Goal: Find contact information: Find contact information

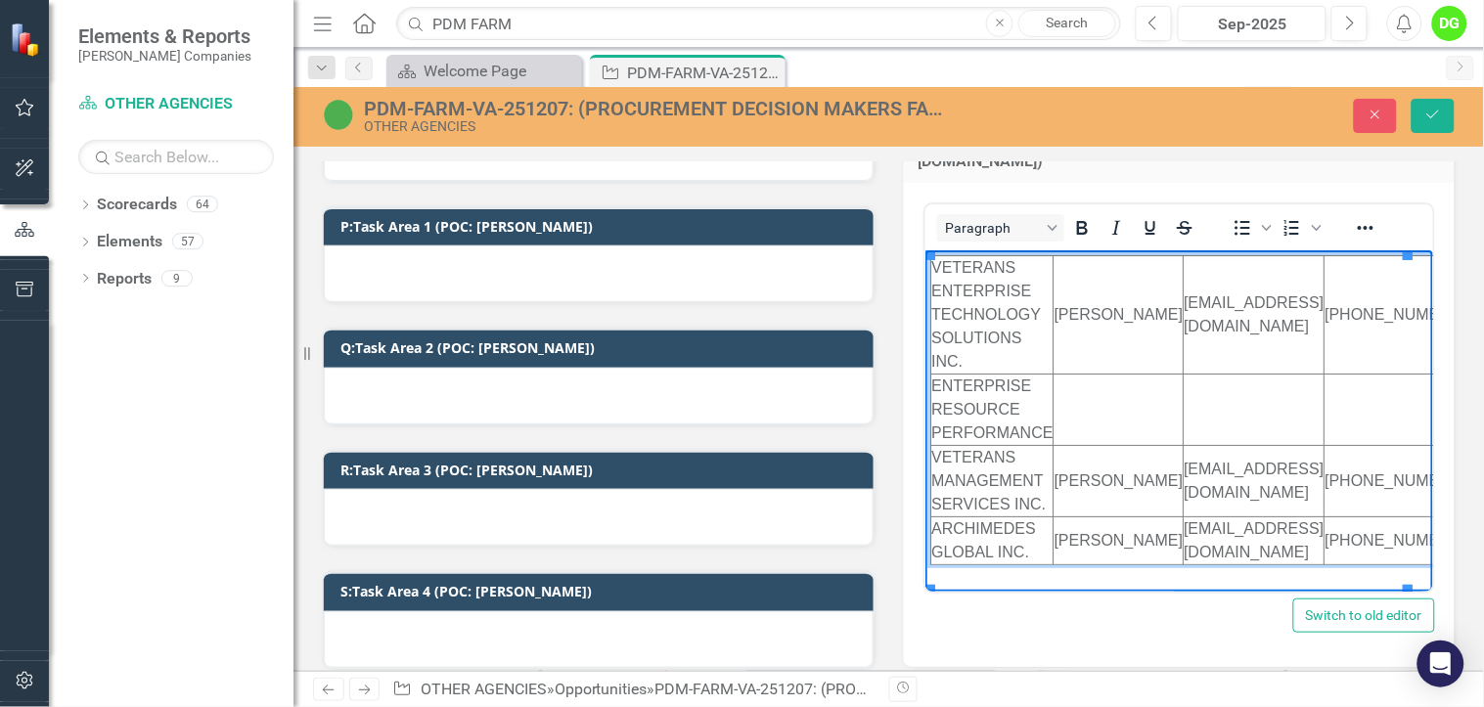
scroll to position [1, 0]
click at [1343, 318] on td "[PHONE_NUMBER]" at bounding box center [1394, 314] width 142 height 118
click at [1353, 335] on td "[PHONE_NUMBER]" at bounding box center [1394, 314] width 142 height 118
click at [1357, 334] on td "[PHONE_NUMBER]" at bounding box center [1394, 314] width 142 height 118
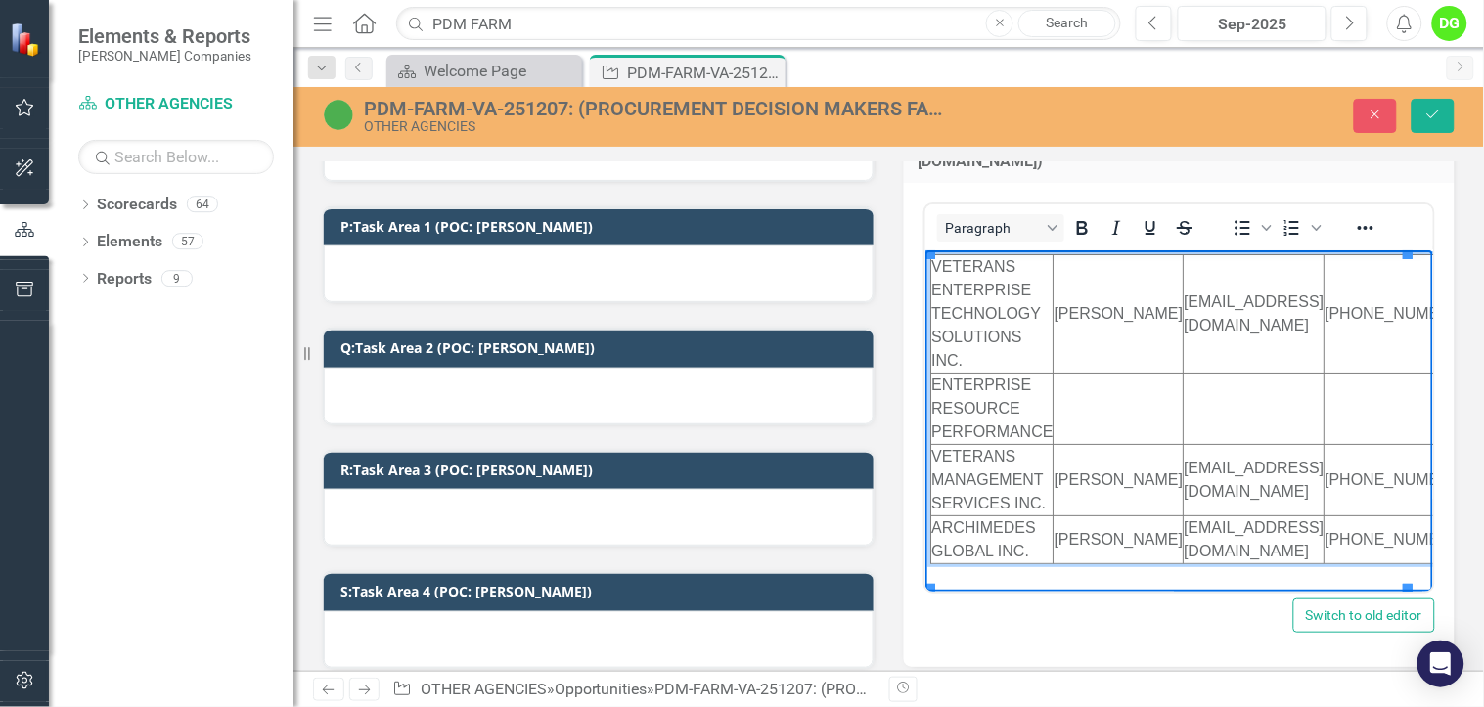
click at [1360, 333] on td "[PHONE_NUMBER]" at bounding box center [1394, 314] width 142 height 118
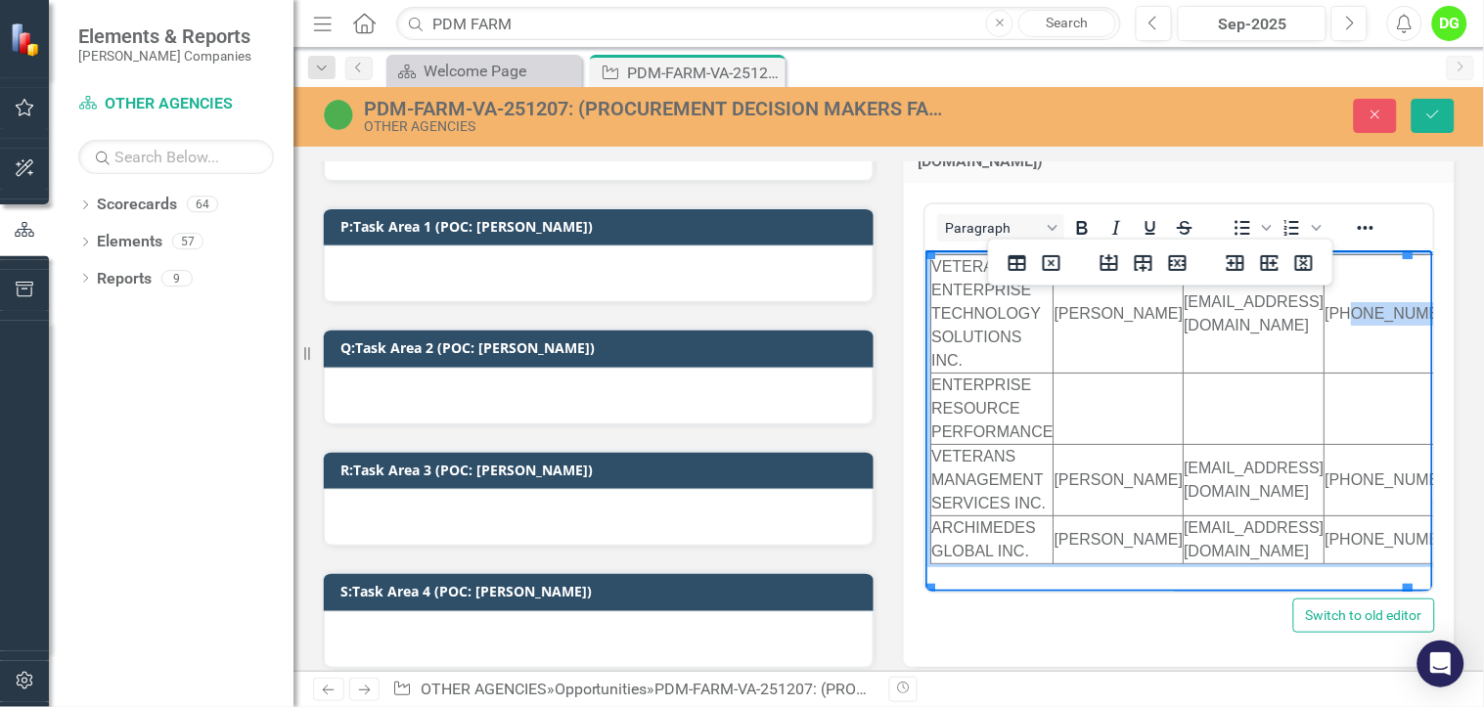
drag, startPoint x: 1361, startPoint y: 334, endPoint x: 1332, endPoint y: 300, distance: 45.1
click at [1332, 300] on td "[PHONE_NUMBER]" at bounding box center [1394, 314] width 142 height 118
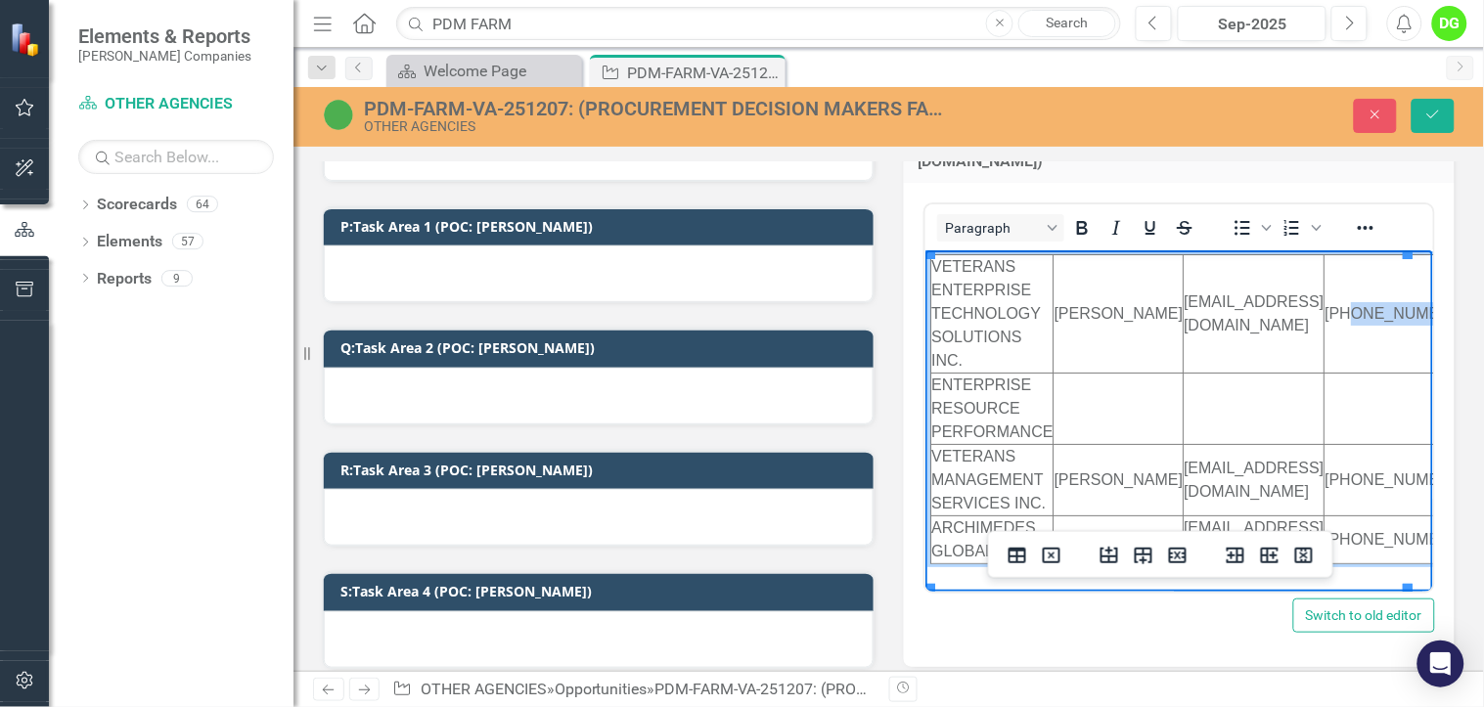
click at [1330, 291] on td "[PHONE_NUMBER]" at bounding box center [1394, 314] width 142 height 118
paste body "Rich Text Area. Press ALT-0 for help."
click at [1258, 301] on td "[EMAIL_ADDRESS][DOMAIN_NAME]" at bounding box center [1252, 314] width 141 height 118
drag, startPoint x: 1277, startPoint y: 299, endPoint x: 1358, endPoint y: 312, distance: 82.2
click at [1358, 312] on td "[PHONE_NUMBER]" at bounding box center [1400, 314] width 154 height 118
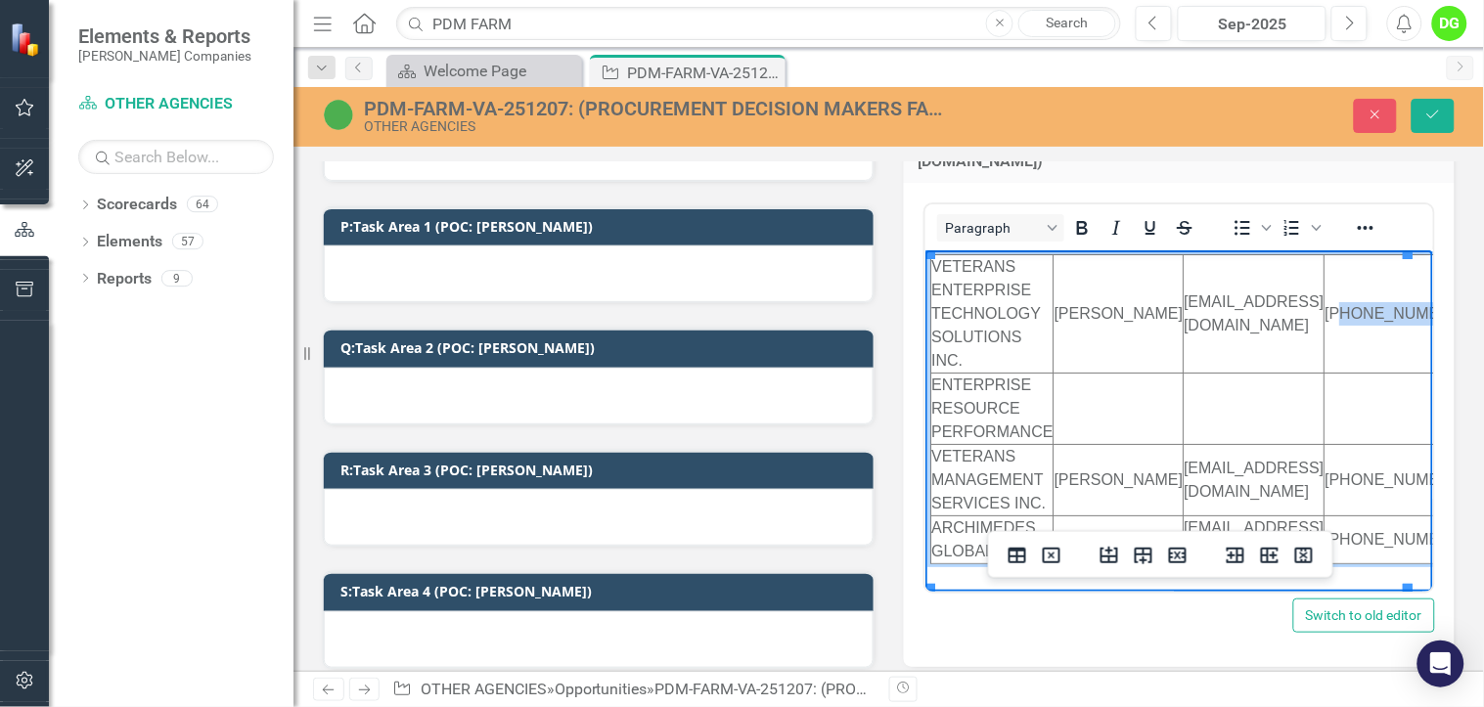
click at [1310, 403] on td "Rich Text Area. Press ALT-0 for help." at bounding box center [1252, 409] width 141 height 71
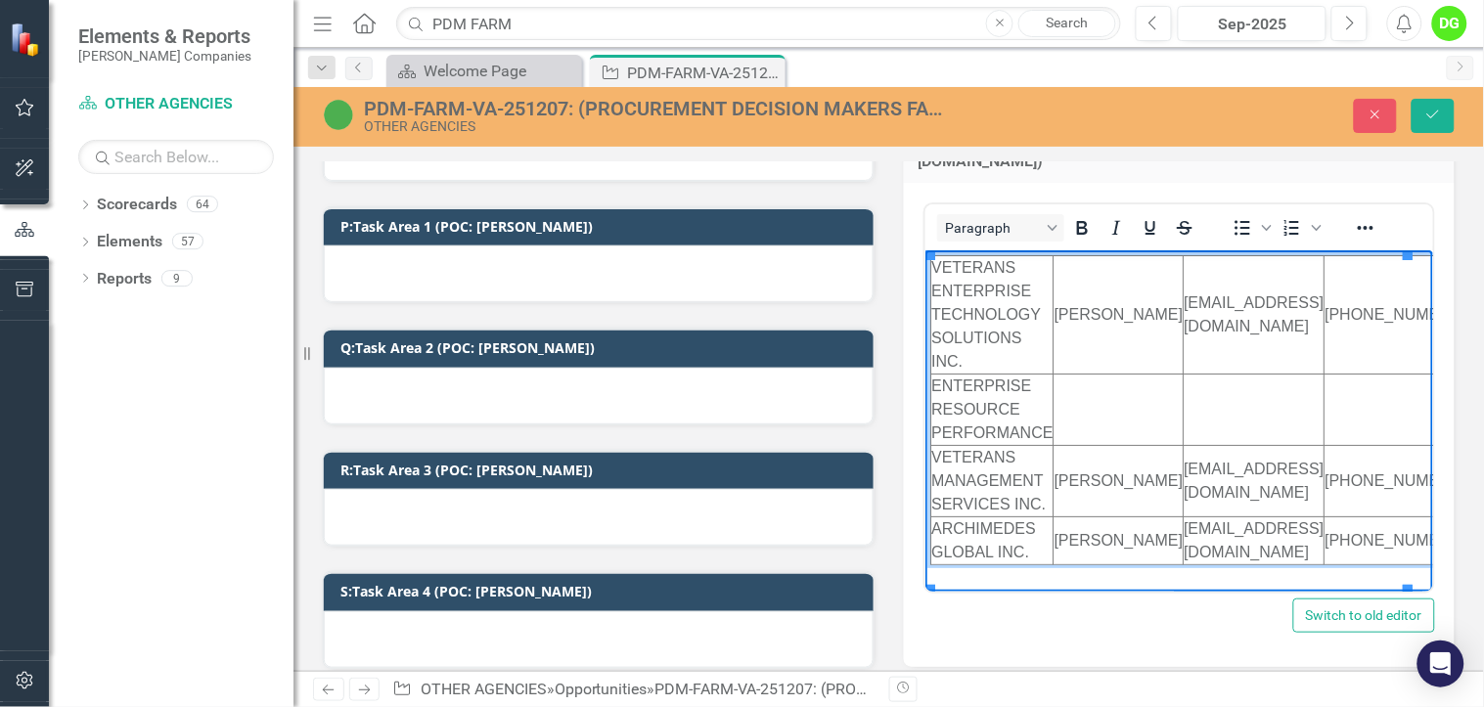
click at [1048, 402] on td "ENTERPRISE RESOURCE PERFORMANCE" at bounding box center [991, 410] width 122 height 71
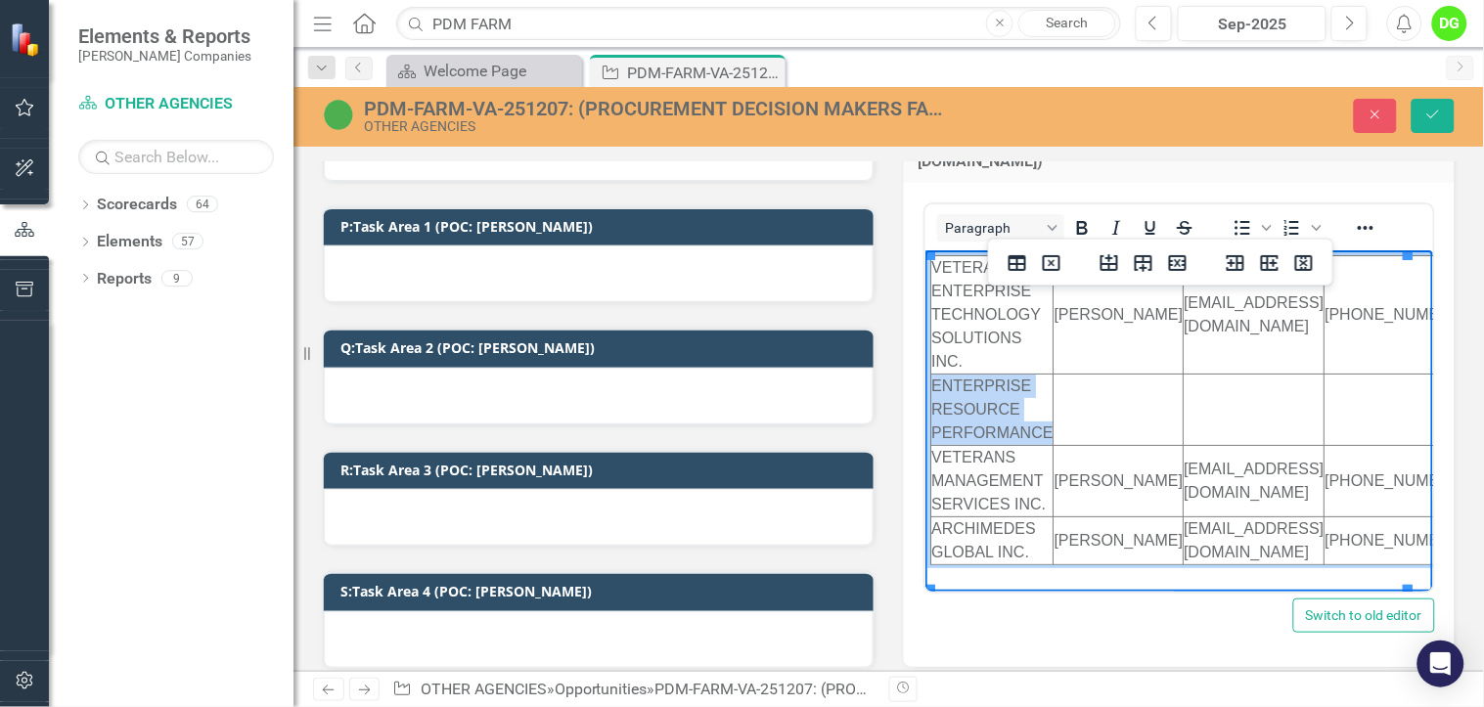
drag, startPoint x: 1051, startPoint y: 406, endPoint x: 934, endPoint y: 352, distance: 129.1
click at [934, 352] on html "VETERANS ENTERPRISE TECHNOLOGY SOLUTIONS INC. [PERSON_NAME] [EMAIL_ADDRESS][DOM…" at bounding box center [1178, 410] width 509 height 320
copy td "ENTERPRISE RESOURCE PERFORMANCE"
click at [1087, 375] on td "Rich Text Area. Press ALT-0 for help." at bounding box center [1117, 410] width 130 height 71
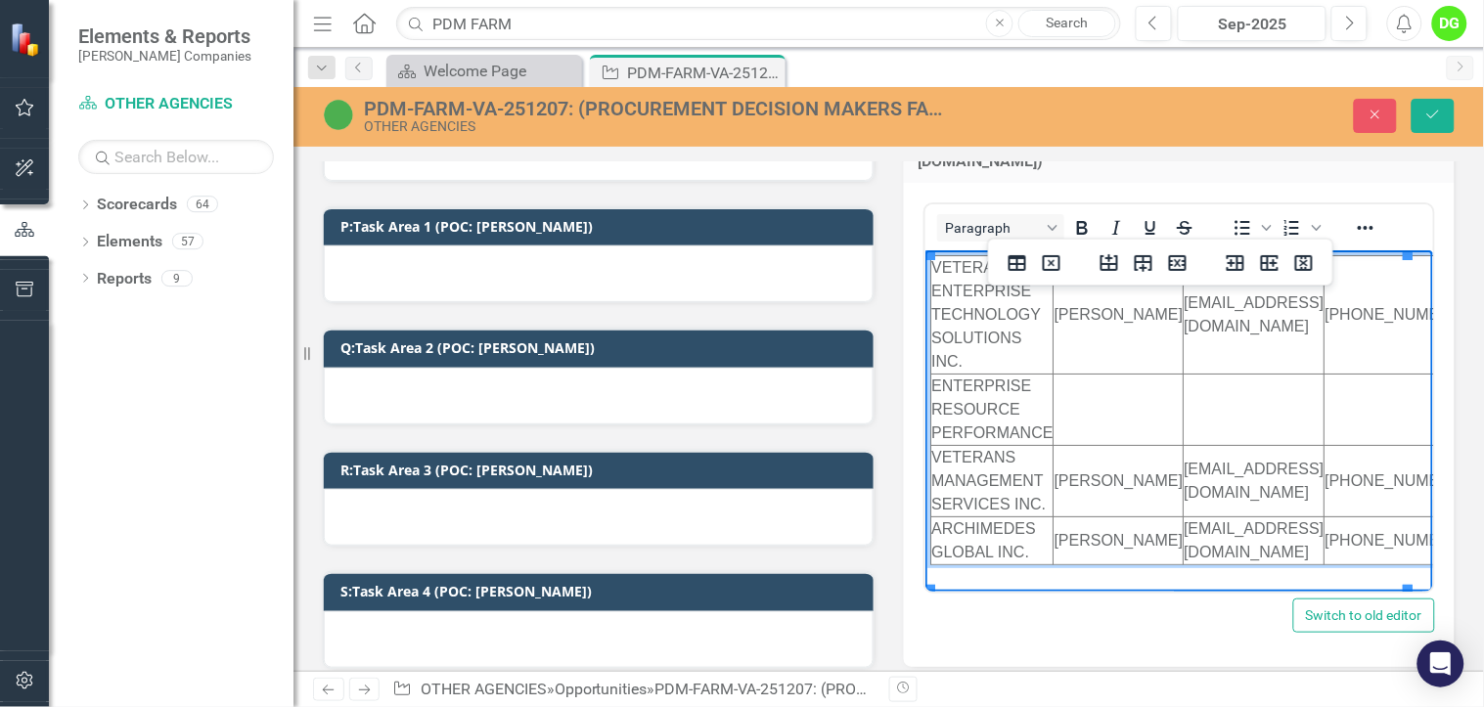
click at [1087, 375] on td "Rich Text Area. Press ALT-0 for help." at bounding box center [1117, 410] width 130 height 71
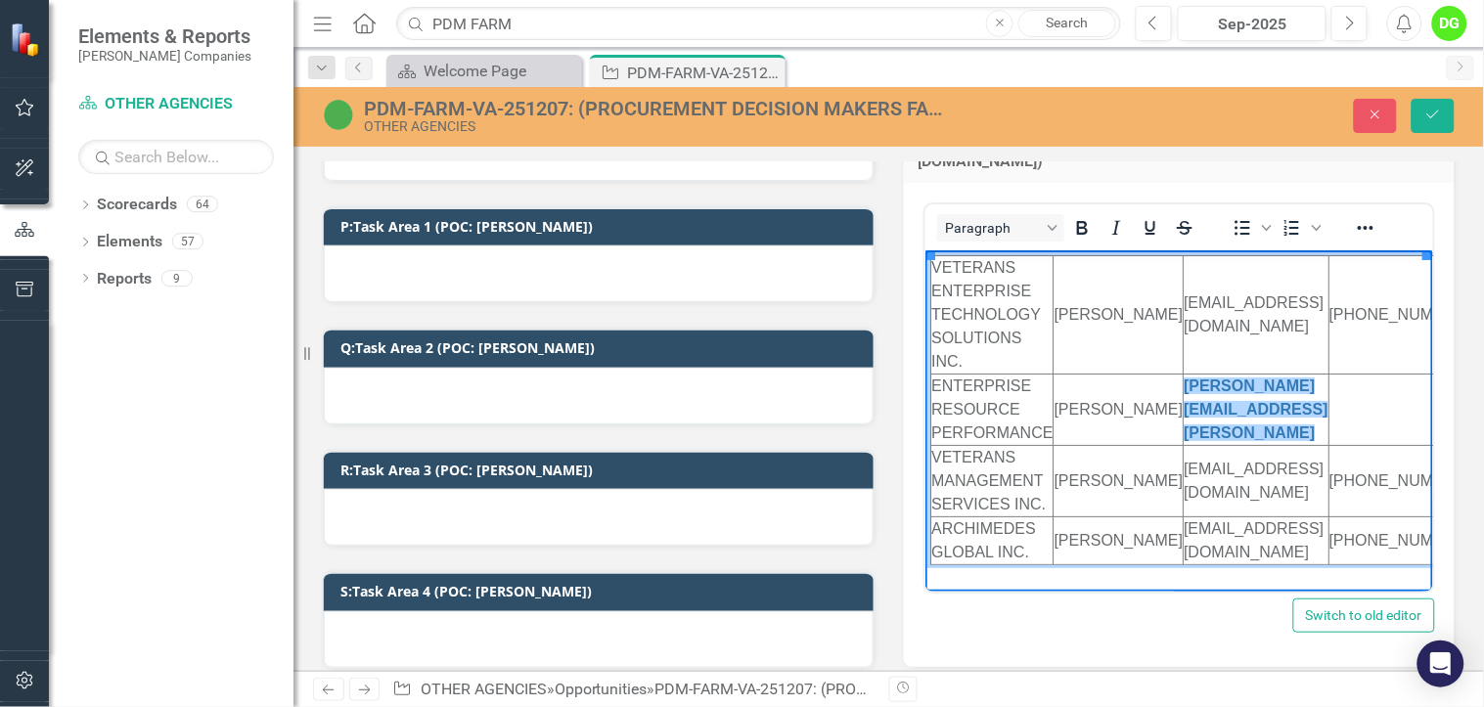
click at [1371, 422] on td "Rich Text Area. Press ALT-0 for help." at bounding box center [1398, 410] width 142 height 71
click at [1004, 420] on td "ENTERPRISE RESOURCE PERFORMANCE" at bounding box center [991, 410] width 122 height 71
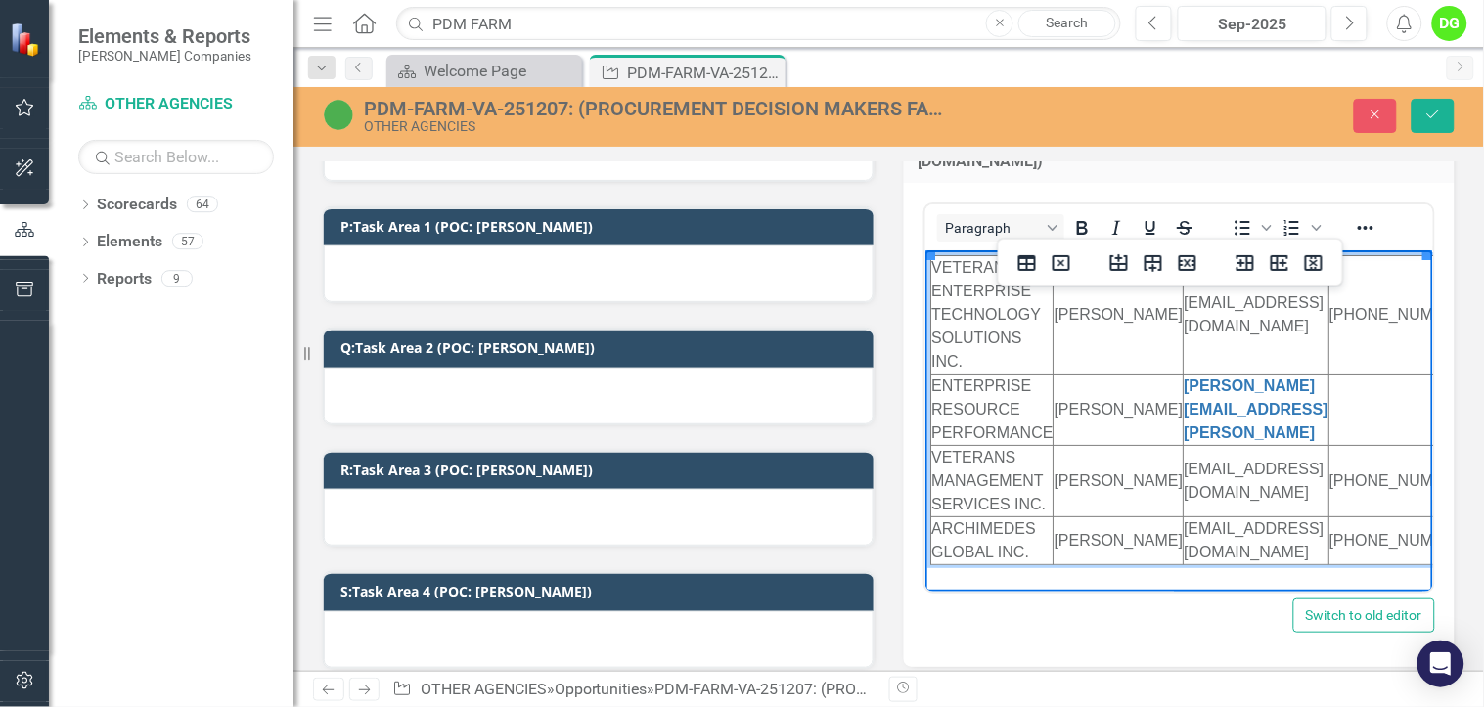
click at [1004, 419] on td "ENTERPRISE RESOURCE PERFORMANCE" at bounding box center [991, 410] width 122 height 71
copy td "ENTERPRISE RESOURCE PERFORMANCE"
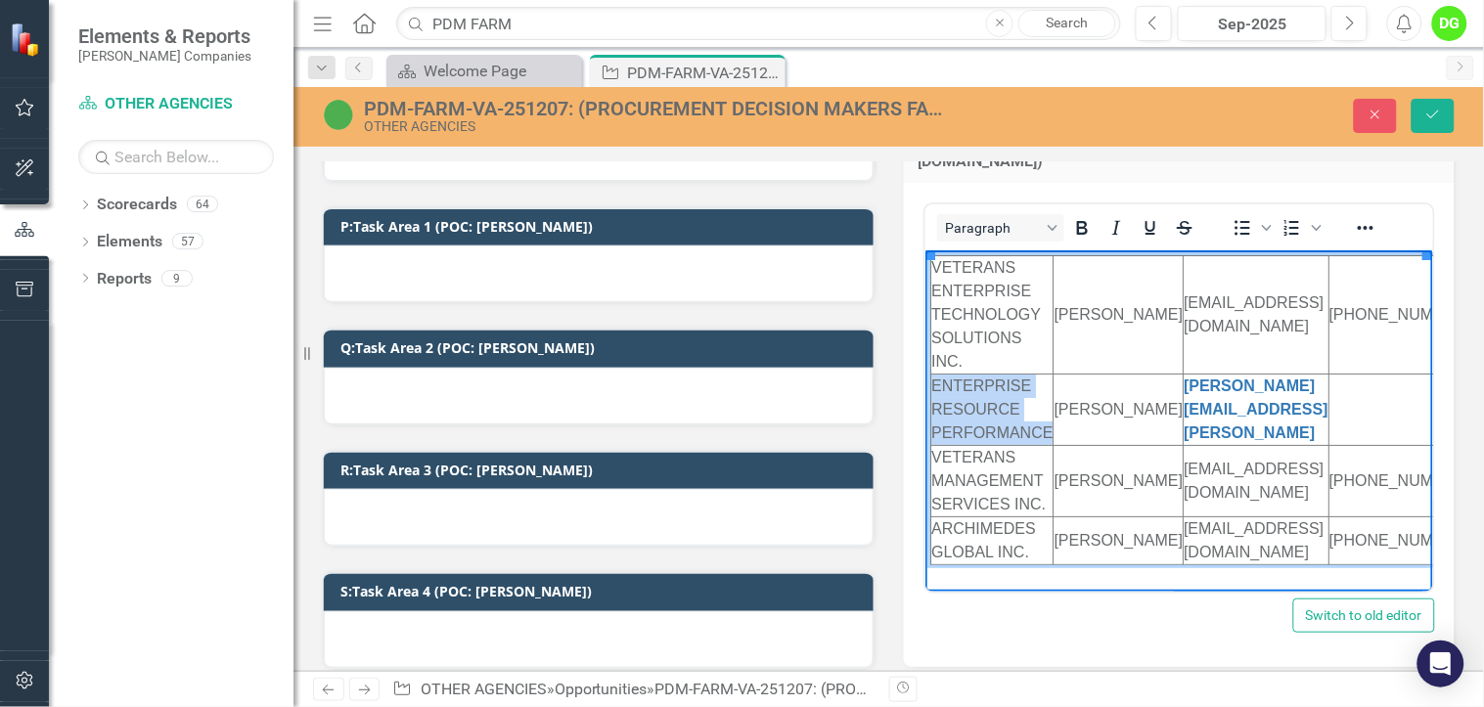
scroll to position [40, 0]
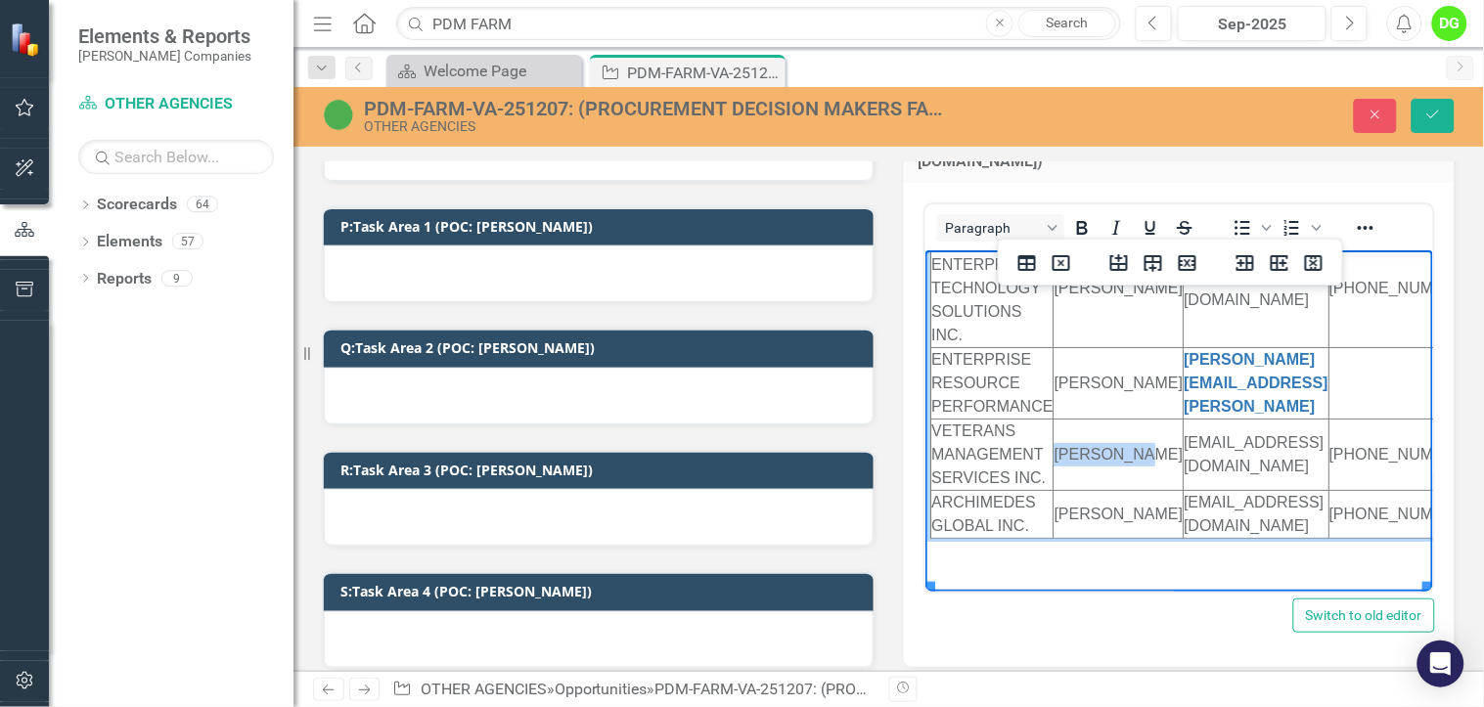
drag, startPoint x: 1104, startPoint y: 447, endPoint x: 1053, endPoint y: 425, distance: 55.2
click at [1053, 425] on html "VETERANS ENTERPRISE TECHNOLOGY SOLUTIONS INC. [PERSON_NAME] [EMAIL_ADDRESS][DOM…" at bounding box center [1178, 384] width 509 height 320
copy td "[PERSON_NAME]"
drag, startPoint x: 1117, startPoint y: 541, endPoint x: 1054, endPoint y: 507, distance: 71.3
click at [1054, 507] on html "VETERANS ENTERPRISE TECHNOLOGY SOLUTIONS INC. [PERSON_NAME] [EMAIL_ADDRESS][DOM…" at bounding box center [1178, 384] width 509 height 320
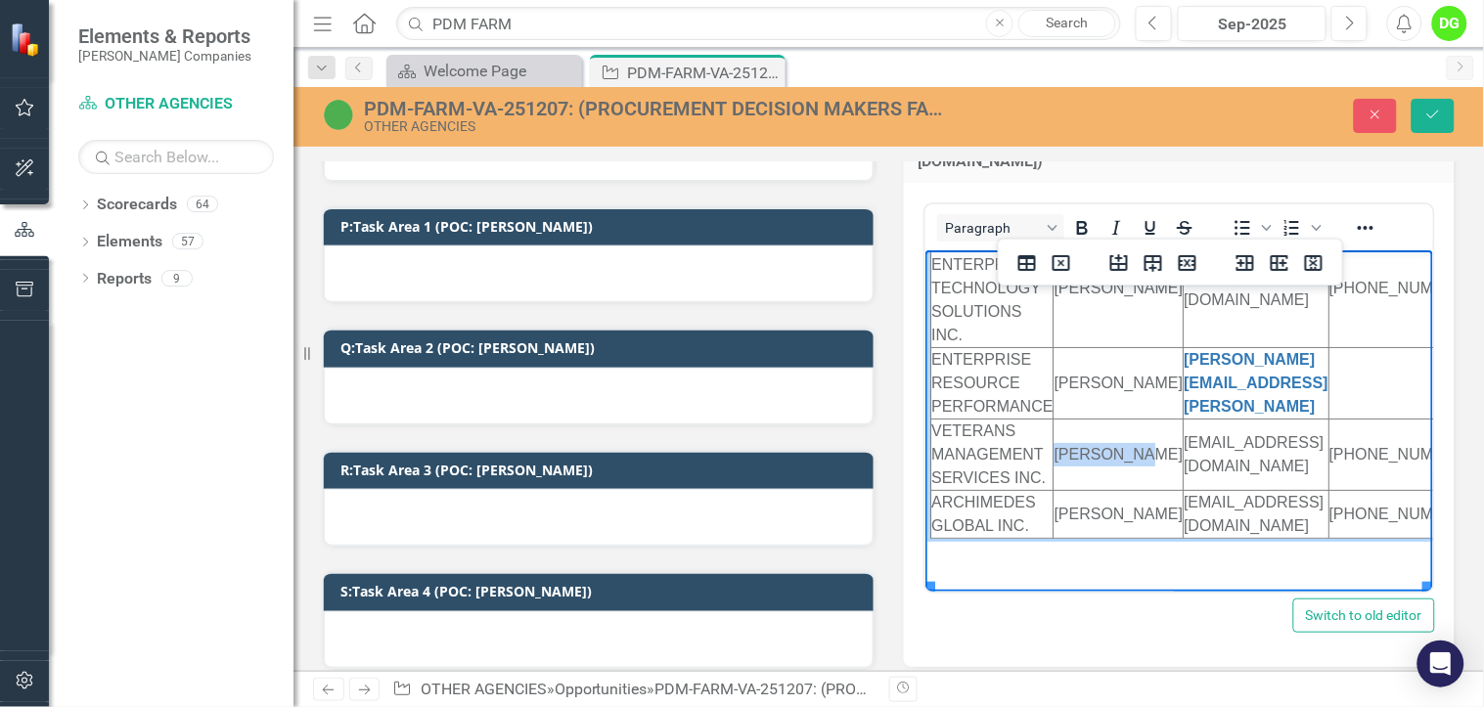
copy td "[PERSON_NAME]"
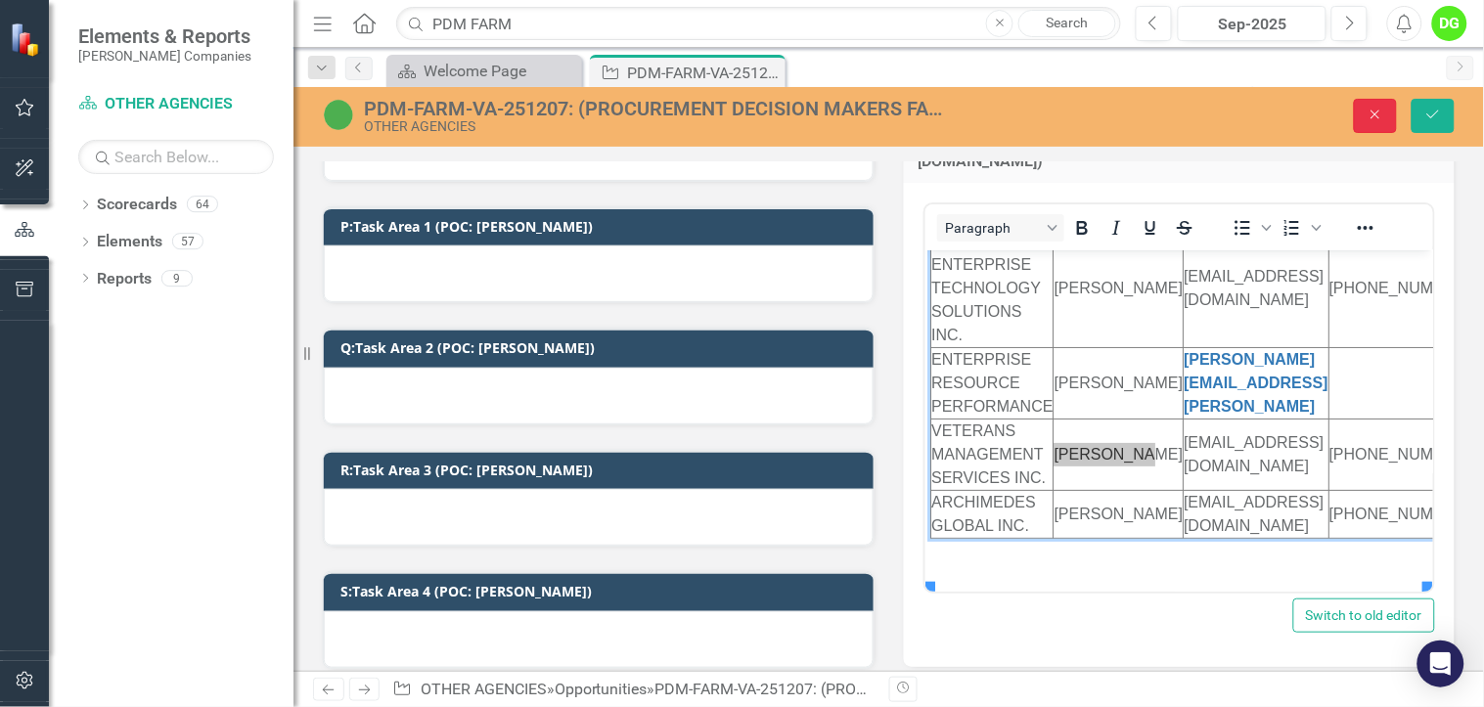
click at [1374, 118] on icon "Close" at bounding box center [1375, 115] width 18 height 14
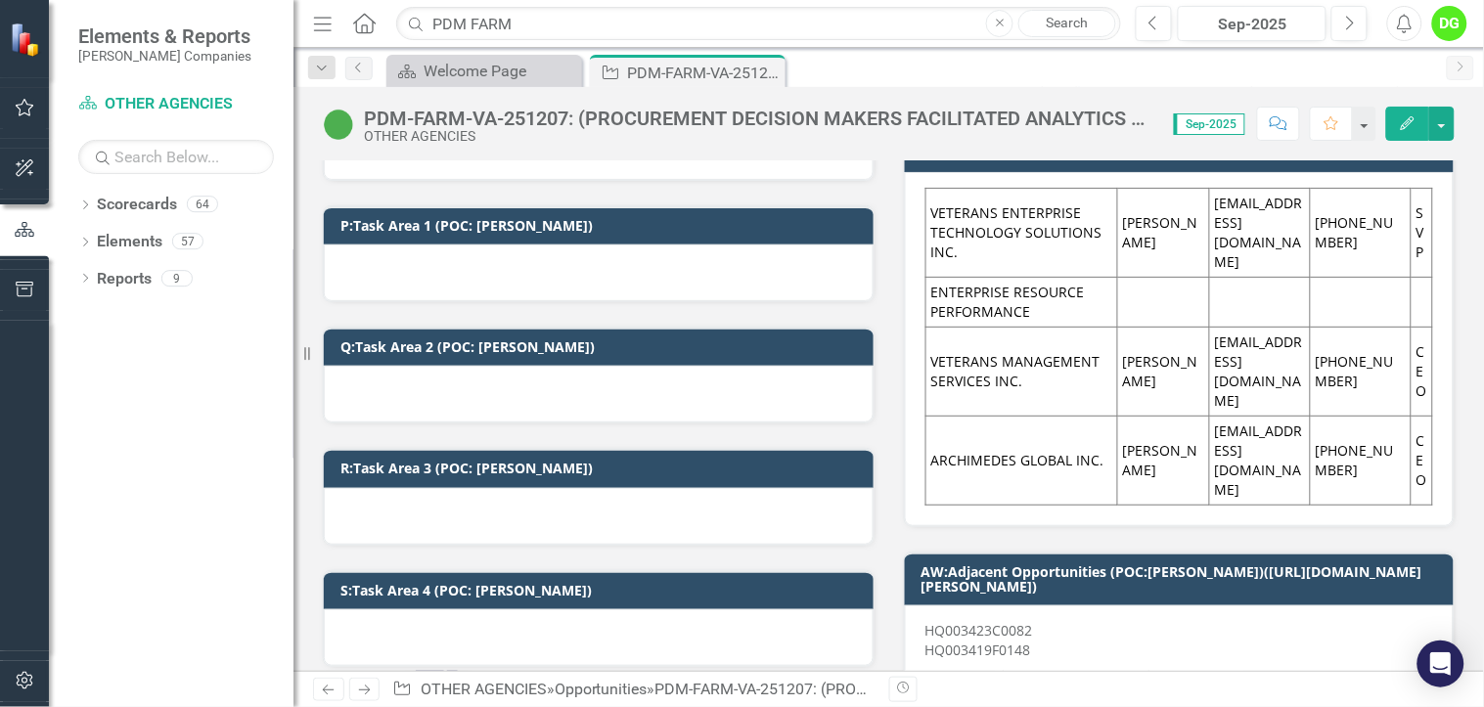
drag, startPoint x: 921, startPoint y: 394, endPoint x: 998, endPoint y: 402, distance: 77.7
click at [991, 416] on td "ARCHIMEDES GLOBAL INC." at bounding box center [1021, 460] width 192 height 89
